Goal: Navigation & Orientation: Find specific page/section

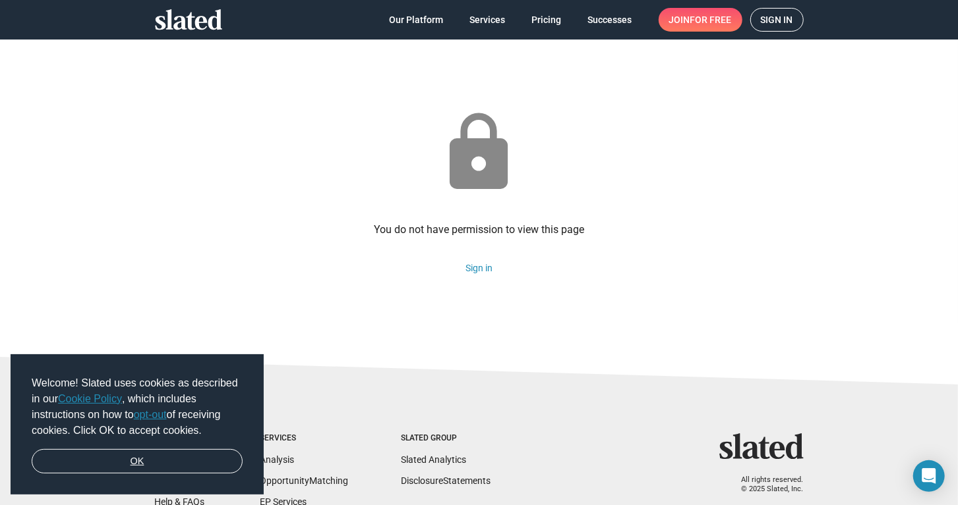
click at [150, 455] on link "OK" at bounding box center [137, 461] width 211 height 25
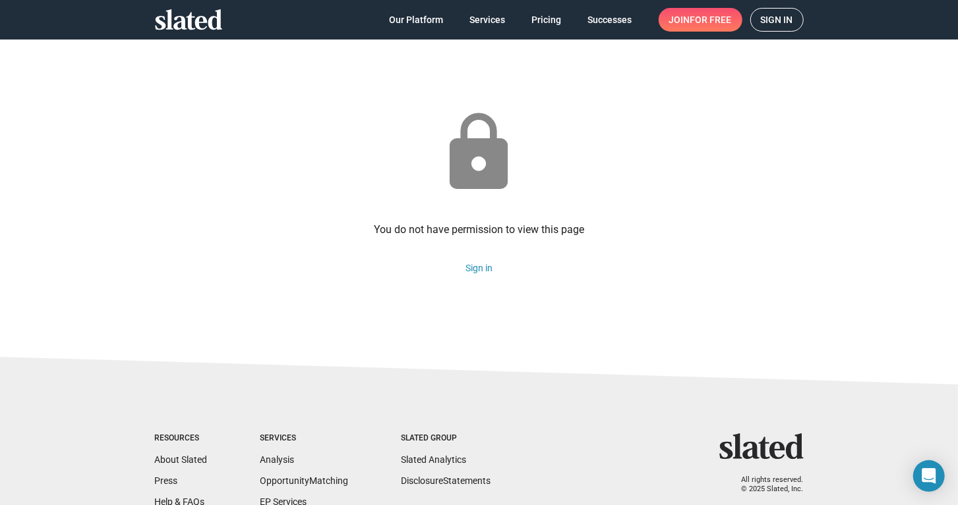
click at [774, 16] on span "Sign in" at bounding box center [776, 20] width 32 height 22
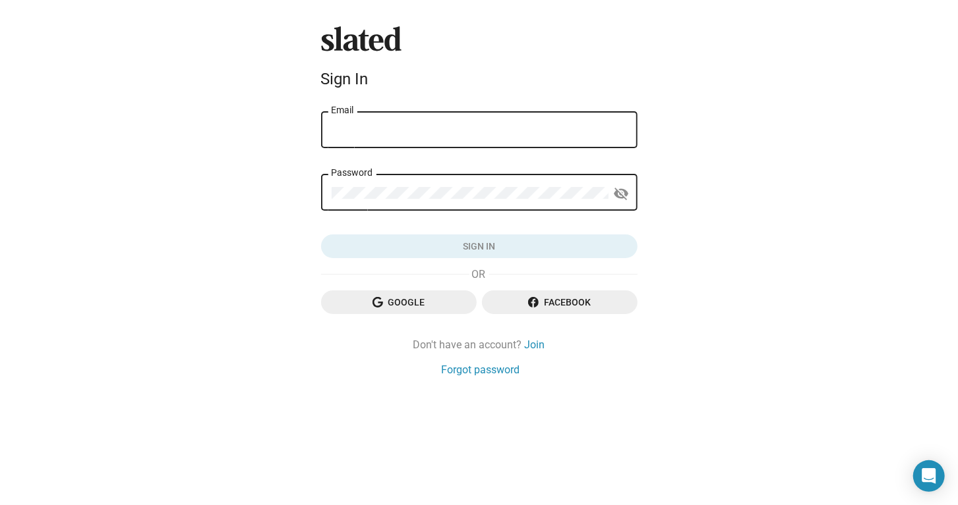
type input "[EMAIL_ADDRESS][DOMAIN_NAME]"
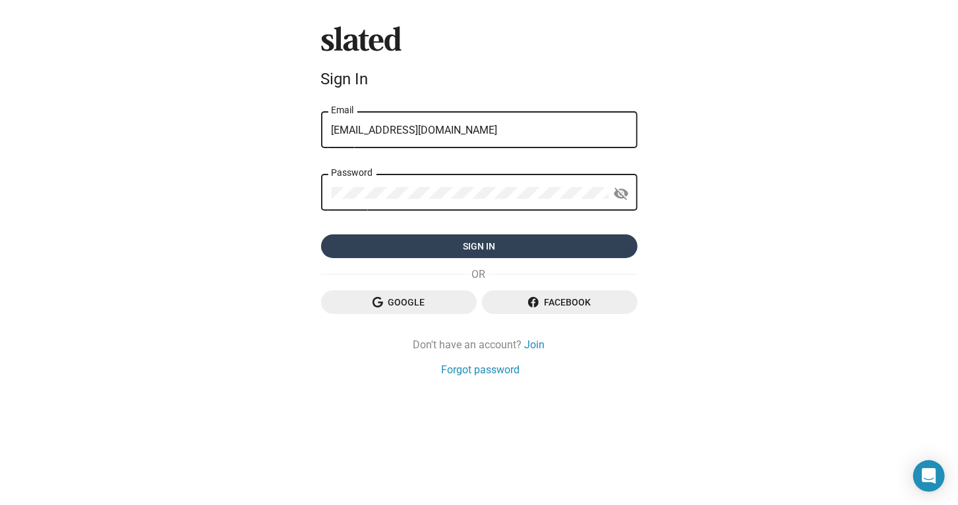
click at [521, 250] on span "Sign in" at bounding box center [478, 247] width 295 height 24
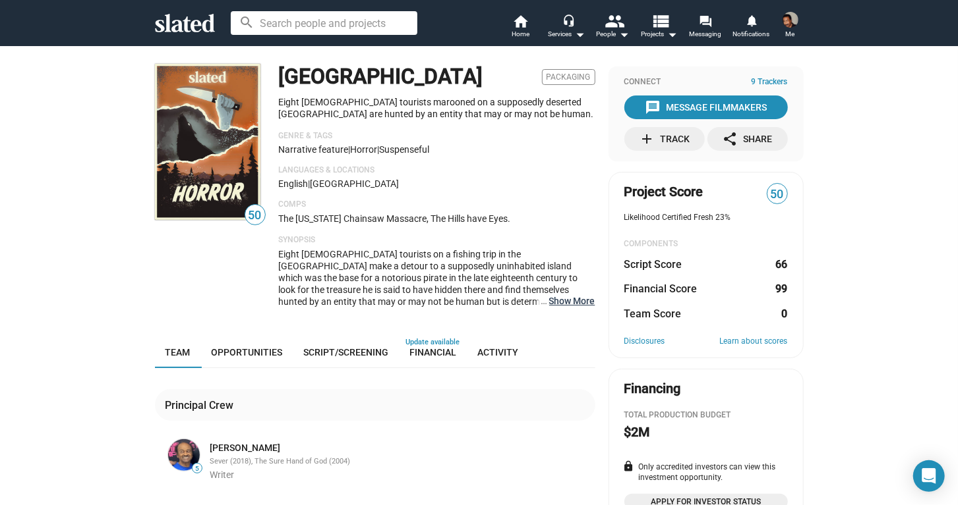
click at [553, 299] on button "… Show More" at bounding box center [572, 301] width 46 height 12
